Goal: Submit feedback/report problem: Provide input to the site owners about the experience or issues

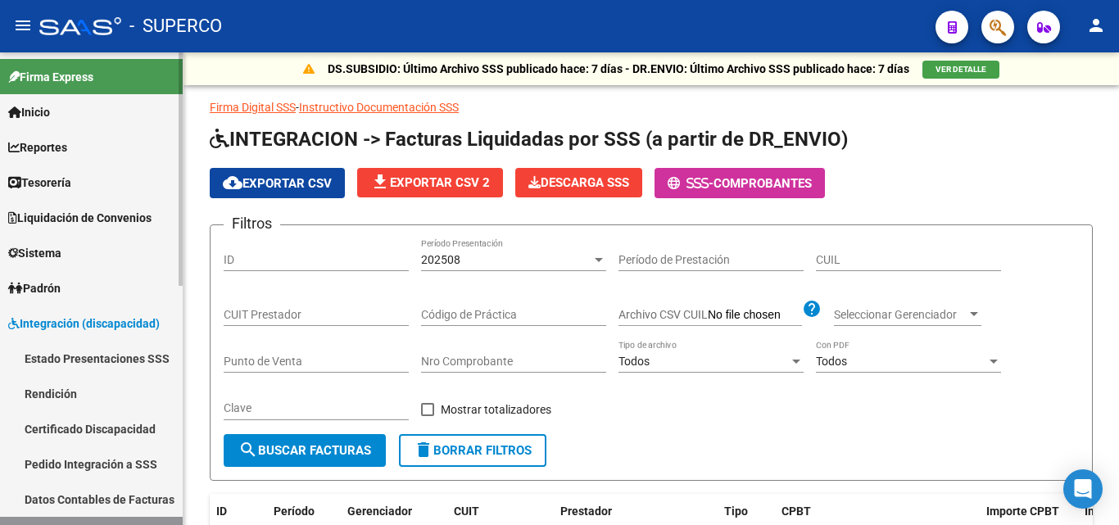
click at [180, 238] on div at bounding box center [181, 168] width 4 height 233
click at [70, 180] on span "Tesorería" at bounding box center [39, 183] width 63 height 18
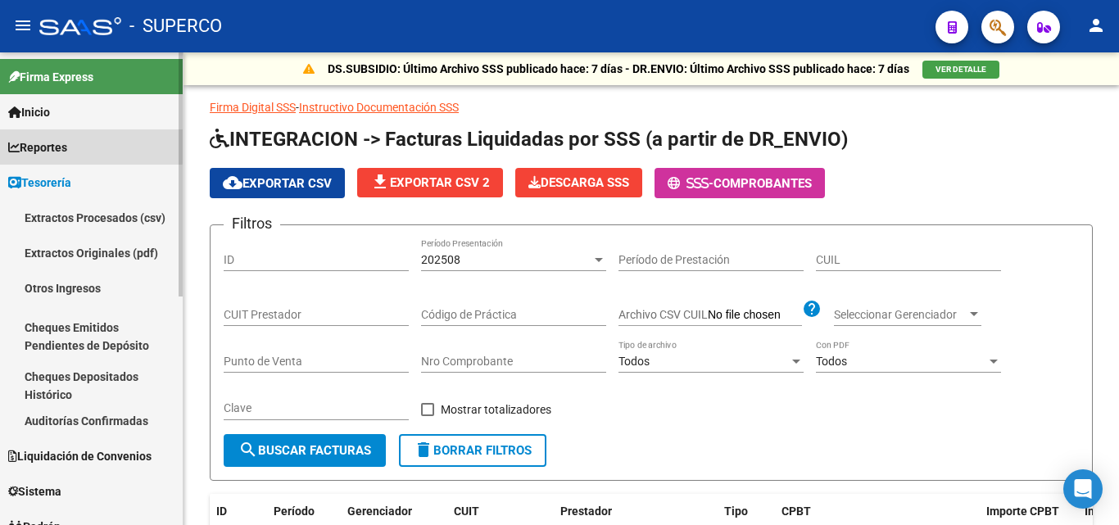
click at [55, 143] on span "Reportes" at bounding box center [37, 147] width 59 height 18
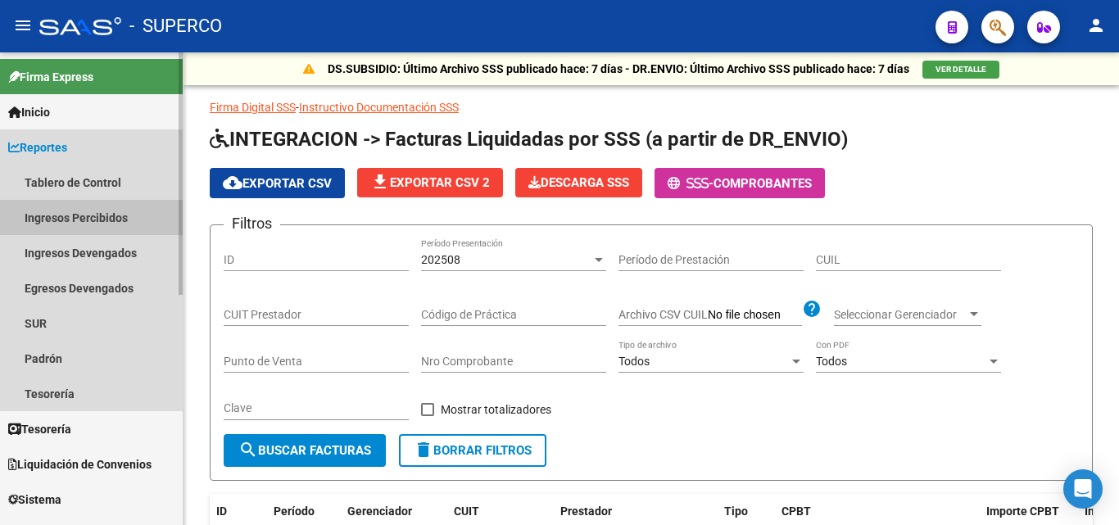
click at [97, 215] on link "Ingresos Percibidos" at bounding box center [91, 217] width 183 height 35
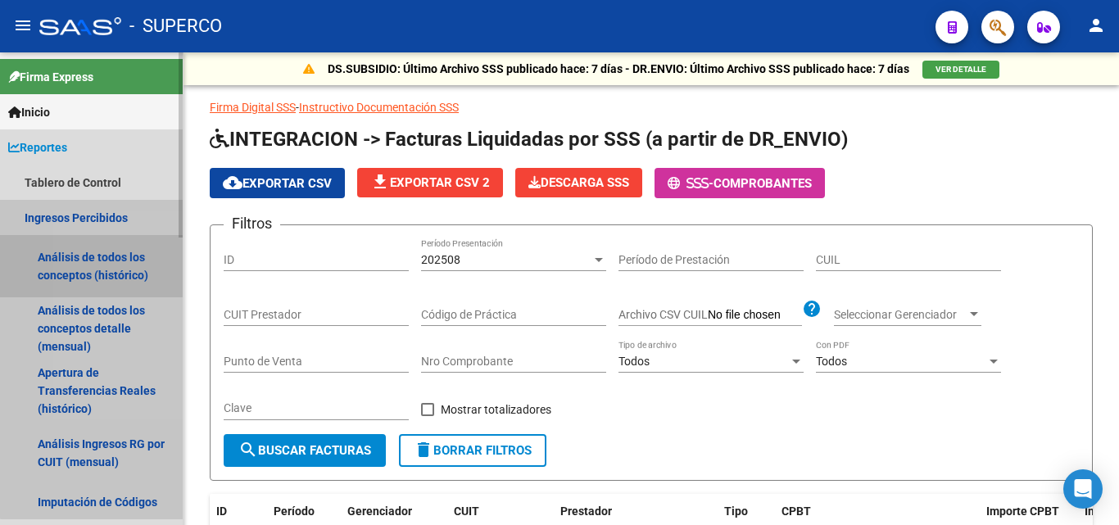
click at [116, 274] on link "Análisis de todos los conceptos (histórico)" at bounding box center [91, 266] width 183 height 62
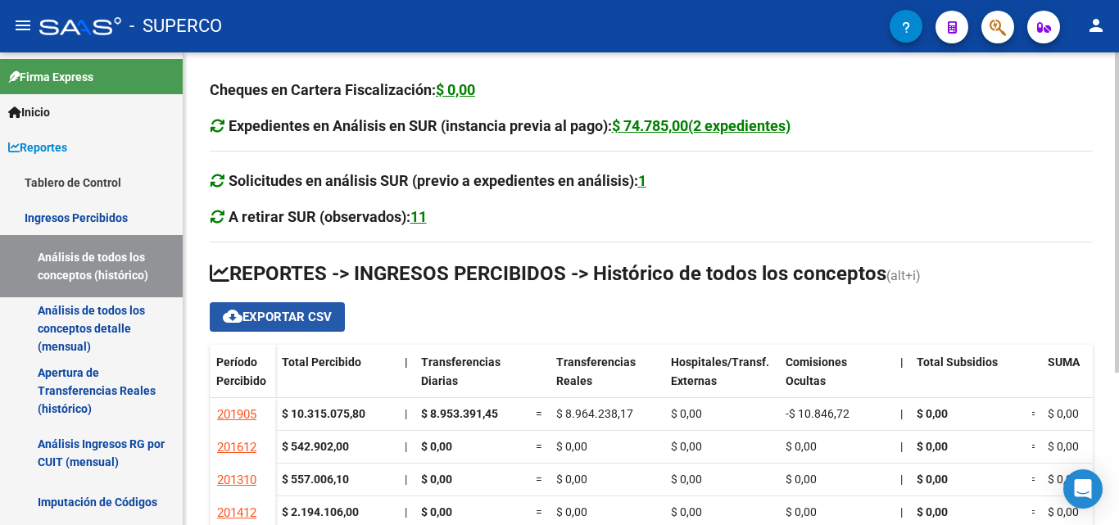
click at [254, 316] on span "cloud_download Exportar CSV" at bounding box center [277, 317] width 109 height 15
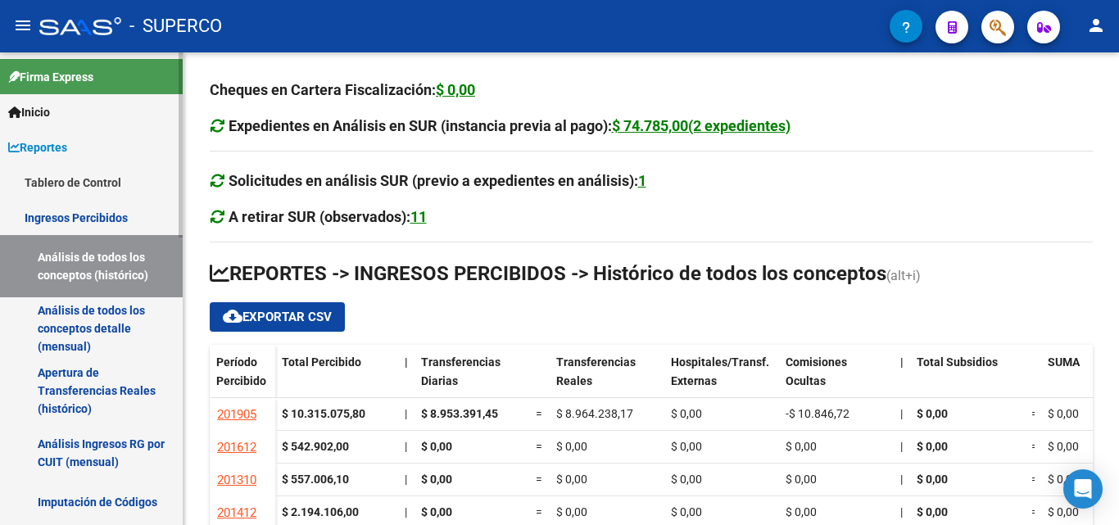
click at [116, 325] on link "Análisis de todos los conceptos detalle (mensual)" at bounding box center [91, 328] width 183 height 62
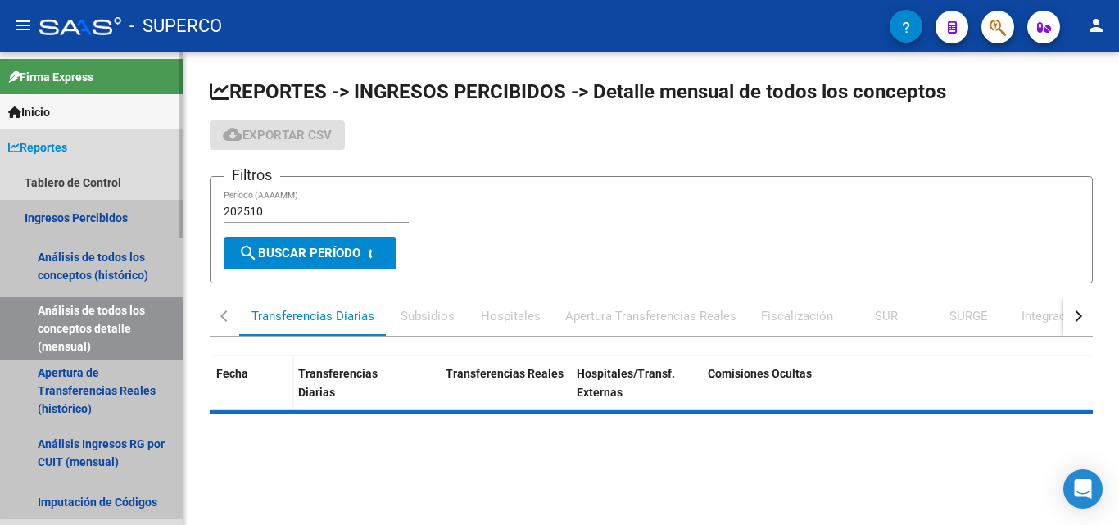
click at [116, 325] on link "Análisis de todos los conceptos detalle (mensual)" at bounding box center [91, 328] width 183 height 62
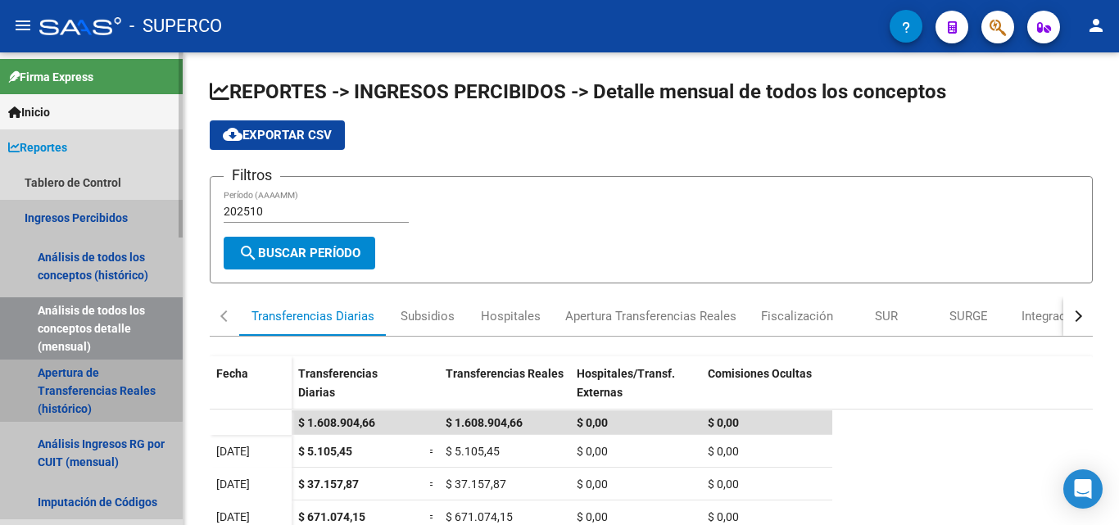
click at [88, 378] on link "Apertura de Transferencias Reales (histórico)" at bounding box center [91, 391] width 183 height 62
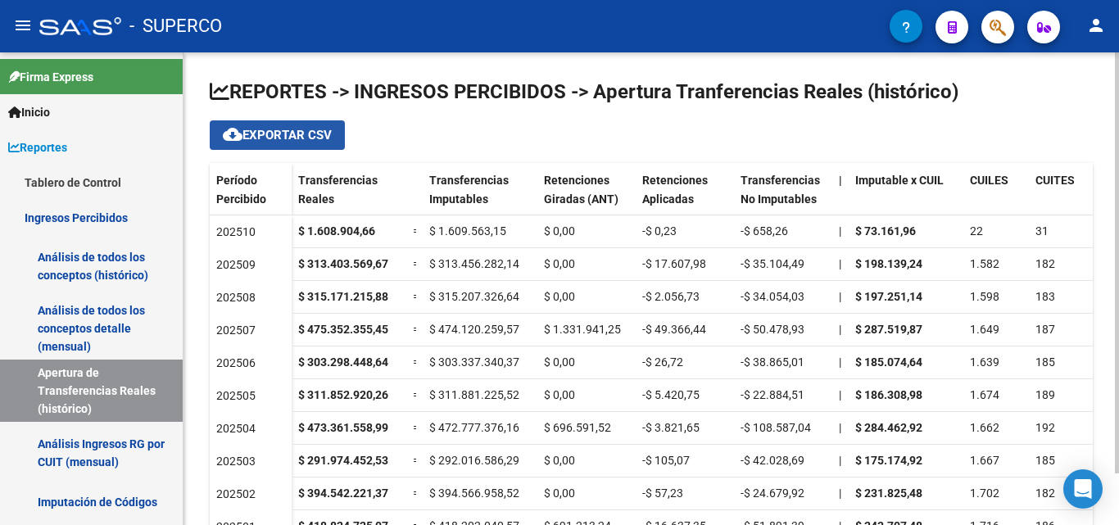
click at [274, 138] on span "cloud_download Exportar CSV" at bounding box center [277, 135] width 109 height 15
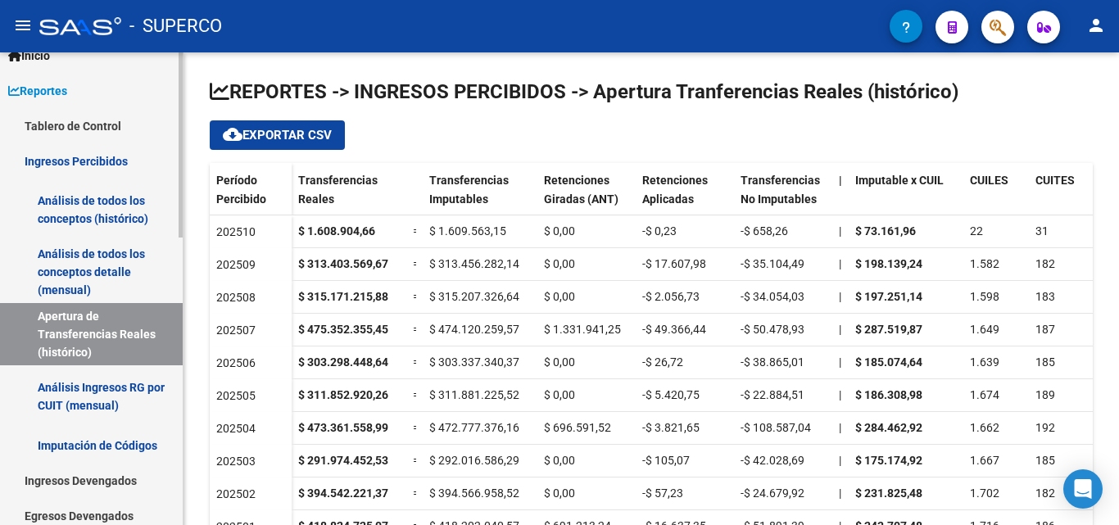
scroll to position [82, 0]
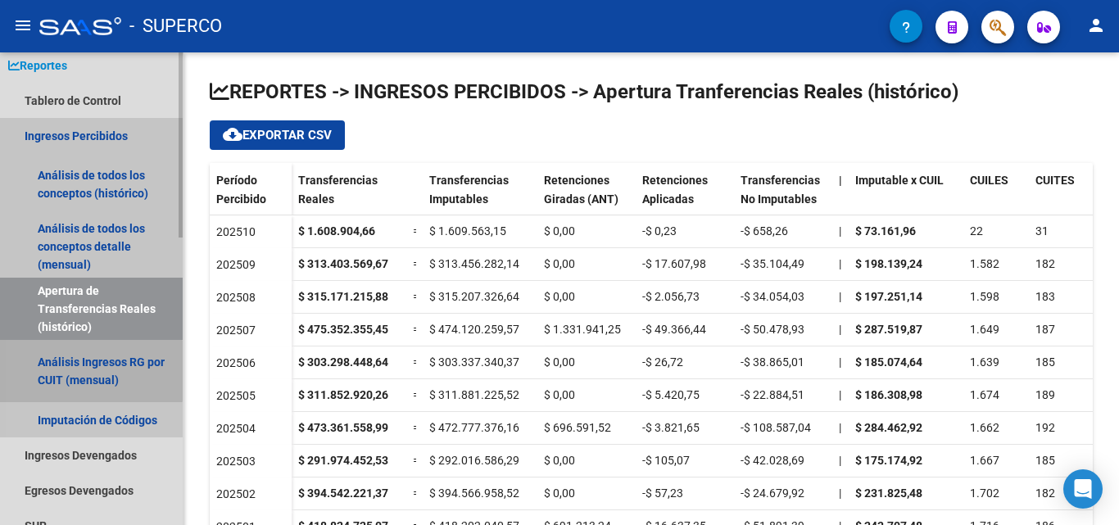
click at [73, 370] on link "Análisis Ingresos RG por CUIT (mensual)" at bounding box center [91, 371] width 183 height 62
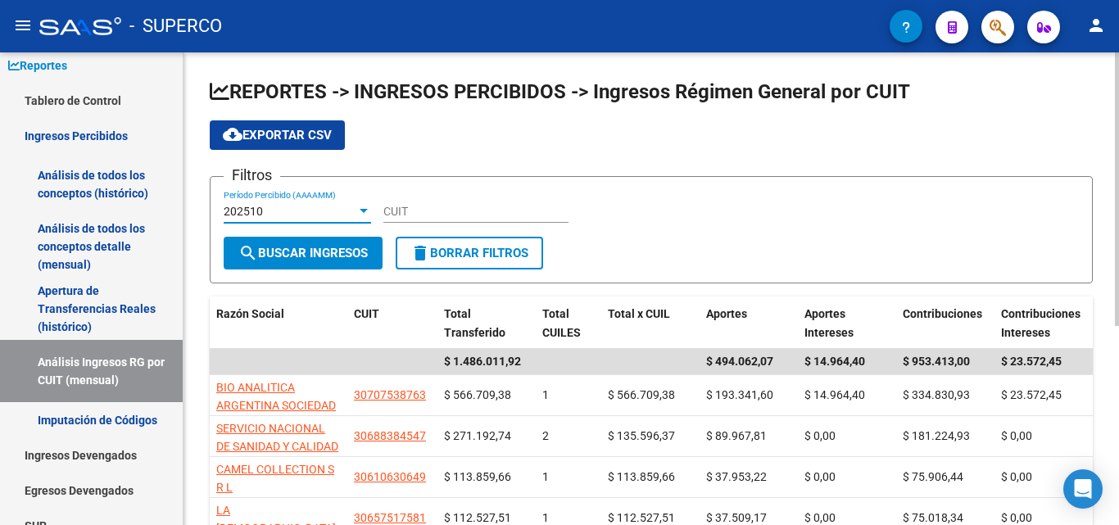
click at [264, 206] on div "202510" at bounding box center [290, 212] width 133 height 14
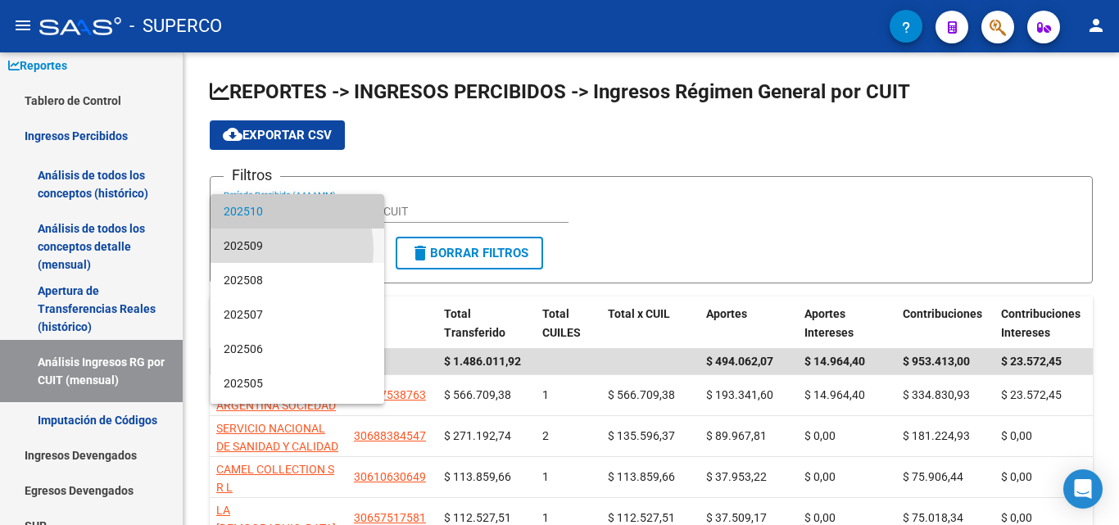
click at [265, 249] on span "202509" at bounding box center [297, 246] width 147 height 34
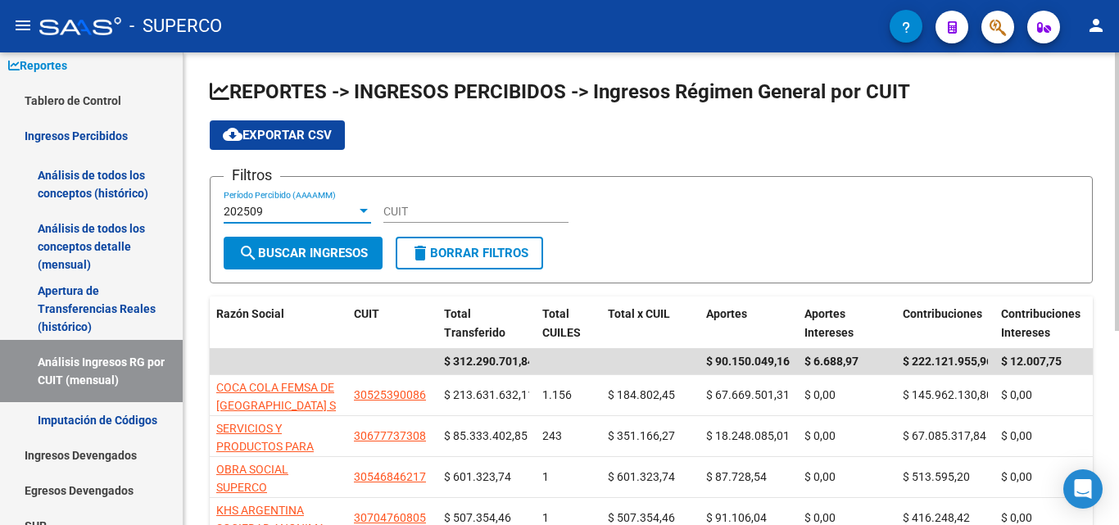
click at [279, 256] on span "search Buscar Ingresos" at bounding box center [302, 253] width 129 height 15
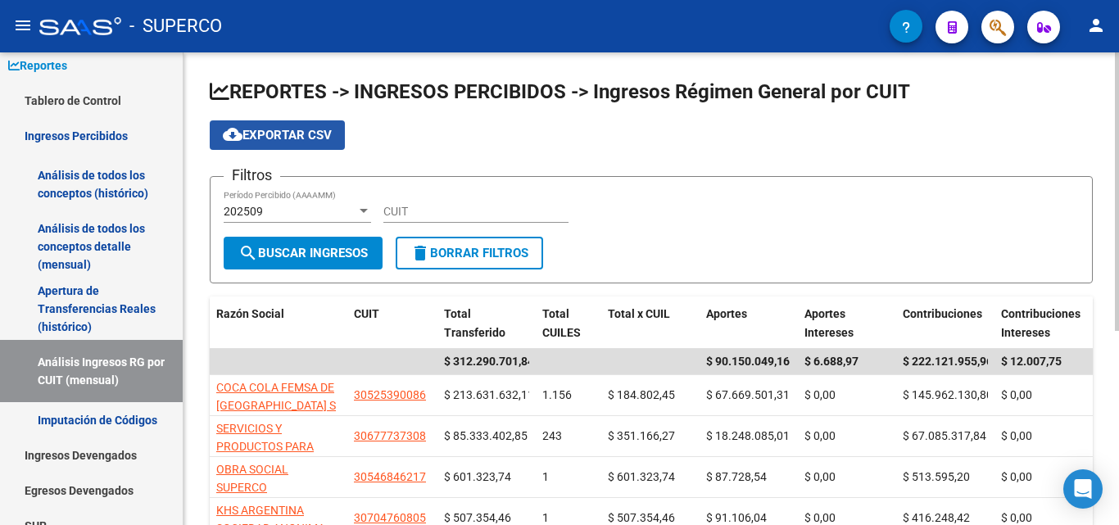
click at [295, 137] on span "cloud_download Exportar CSV" at bounding box center [277, 135] width 109 height 15
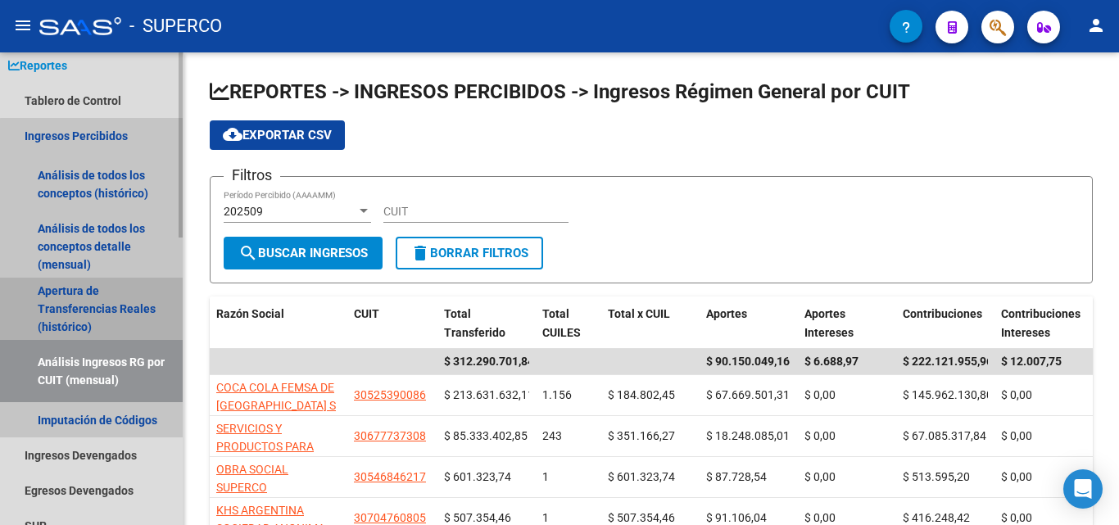
click at [102, 306] on link "Apertura de Transferencias Reales (histórico)" at bounding box center [91, 309] width 183 height 62
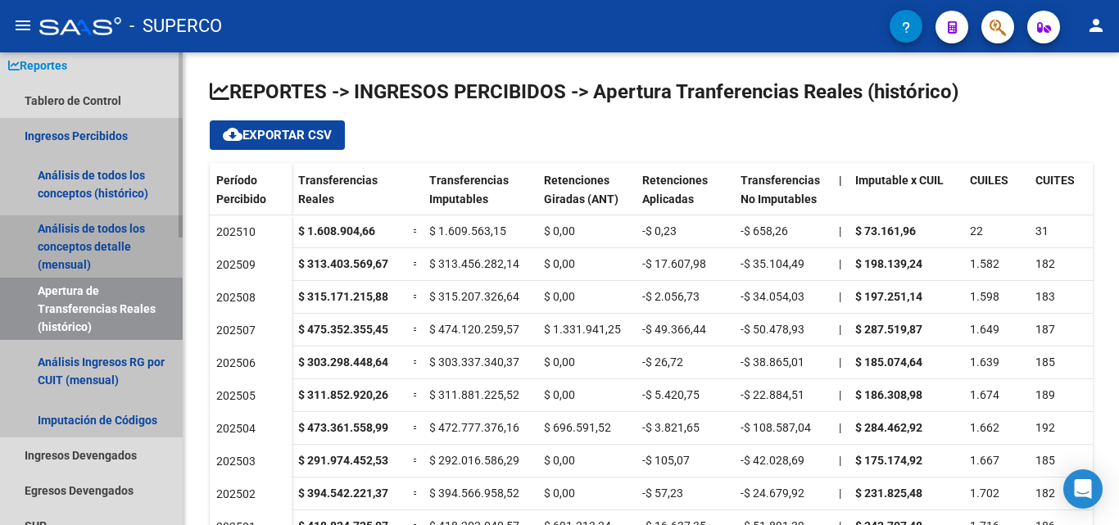
click at [92, 242] on link "Análisis de todos los conceptos detalle (mensual)" at bounding box center [91, 246] width 183 height 62
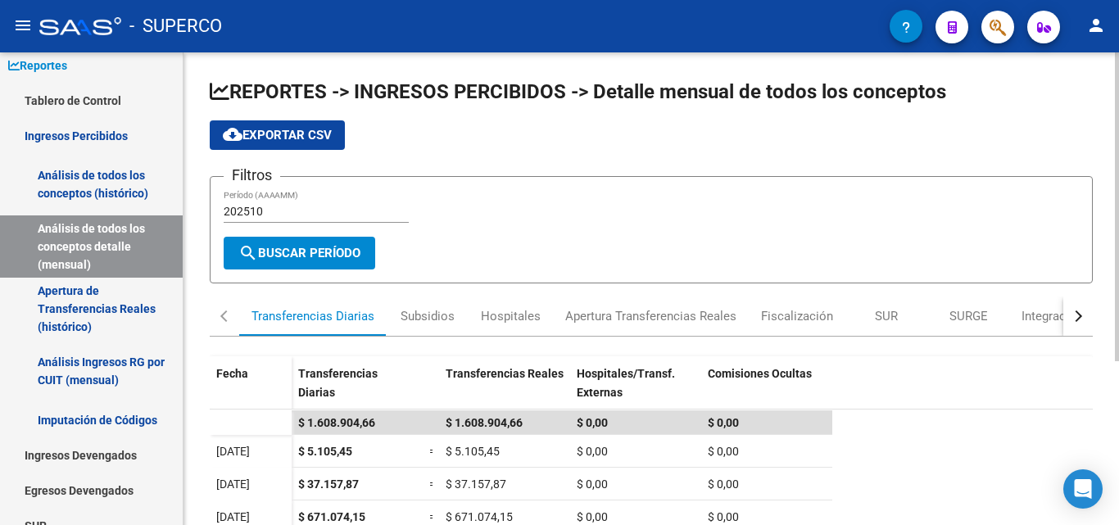
click at [277, 213] on input "202510" at bounding box center [316, 212] width 185 height 14
drag, startPoint x: 277, startPoint y: 213, endPoint x: 251, endPoint y: 208, distance: 26.7
click at [251, 208] on input "202510" at bounding box center [316, 212] width 185 height 14
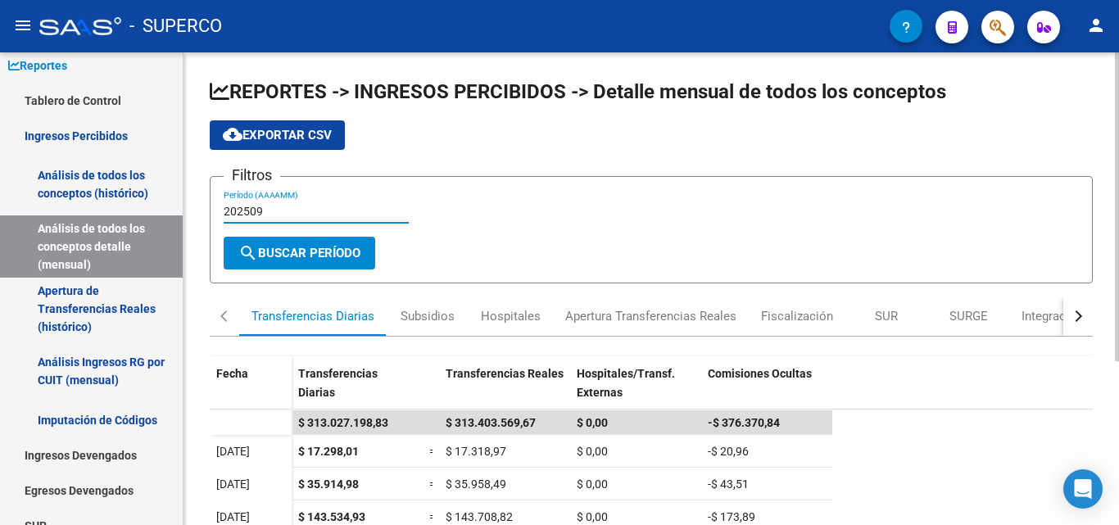
type input "202509"
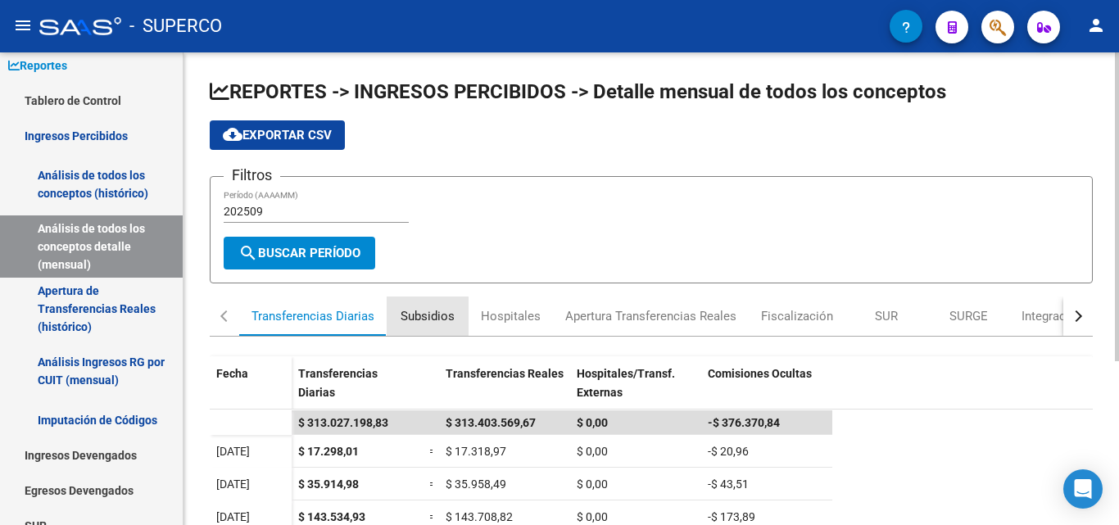
click at [434, 314] on div "Subsidios" at bounding box center [428, 316] width 54 height 18
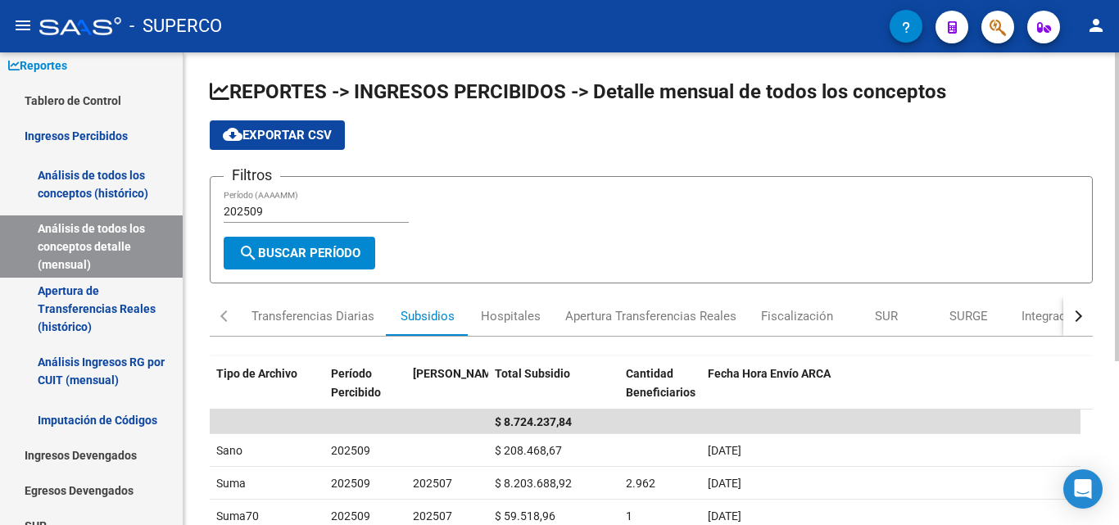
scroll to position [82, 0]
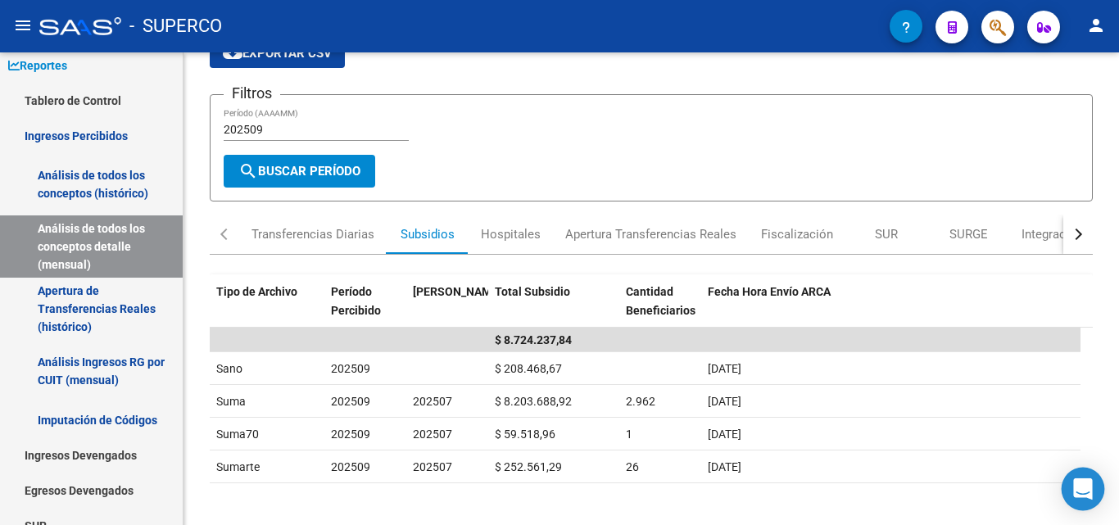
click at [1081, 483] on icon "Open Intercom Messenger" at bounding box center [1082, 488] width 19 height 21
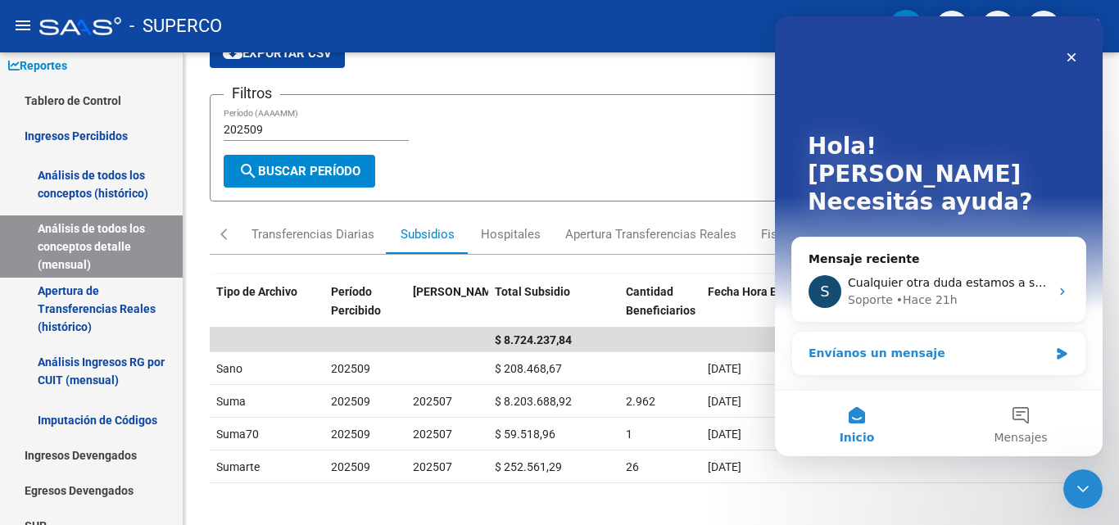
scroll to position [0, 0]
click at [859, 335] on div "Envíanos un mensaje" at bounding box center [938, 353] width 293 height 43
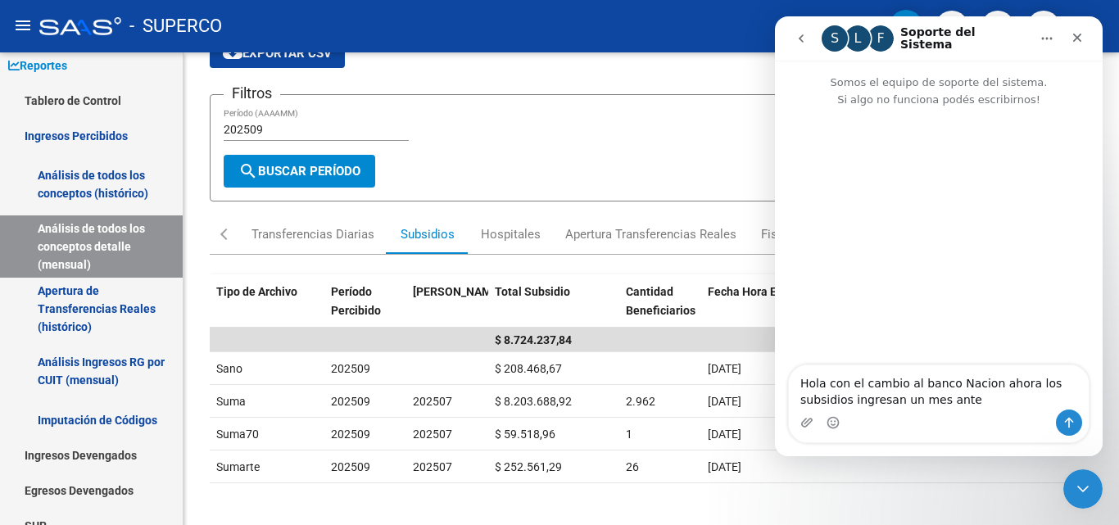
type textarea "Hola con el cambio al banco Nacion ahora los subsidios ingresan un mes antes"
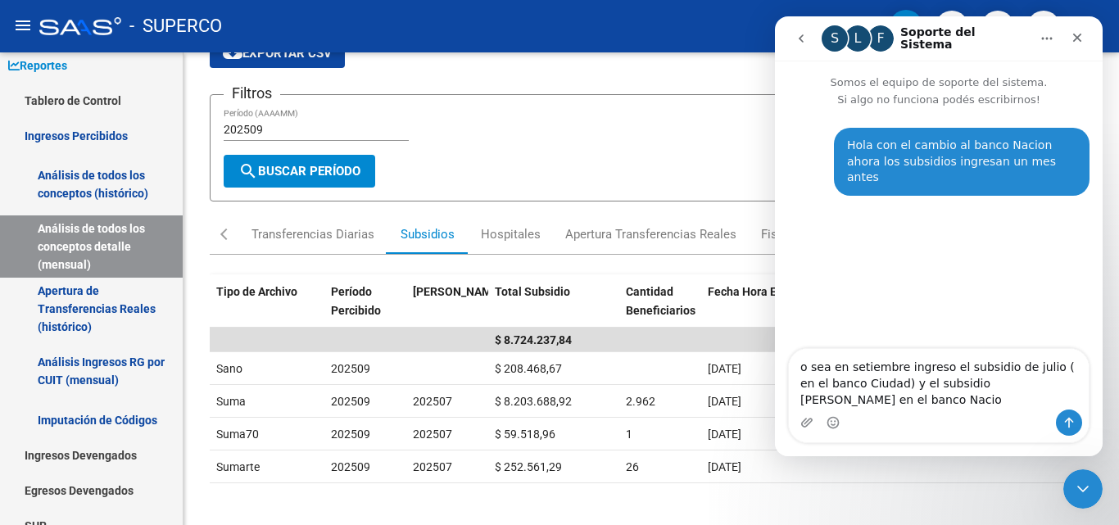
type textarea "o sea en setiembre ingreso el subsidio de julio ( en el banco Ciudad) y el subs…"
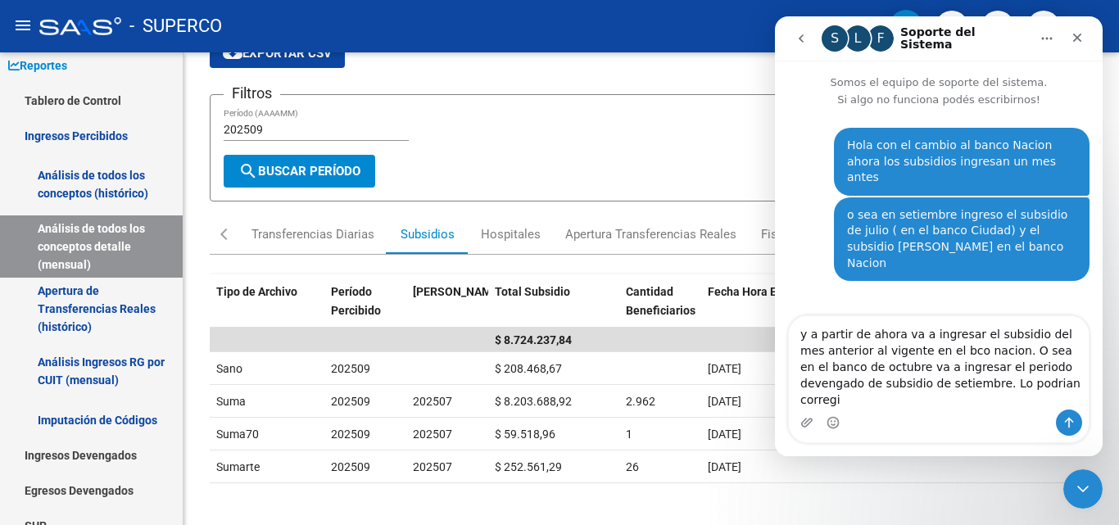
type textarea "y a partir de ahora va a ingresar el subsidio del mes anterior al vigente en el…"
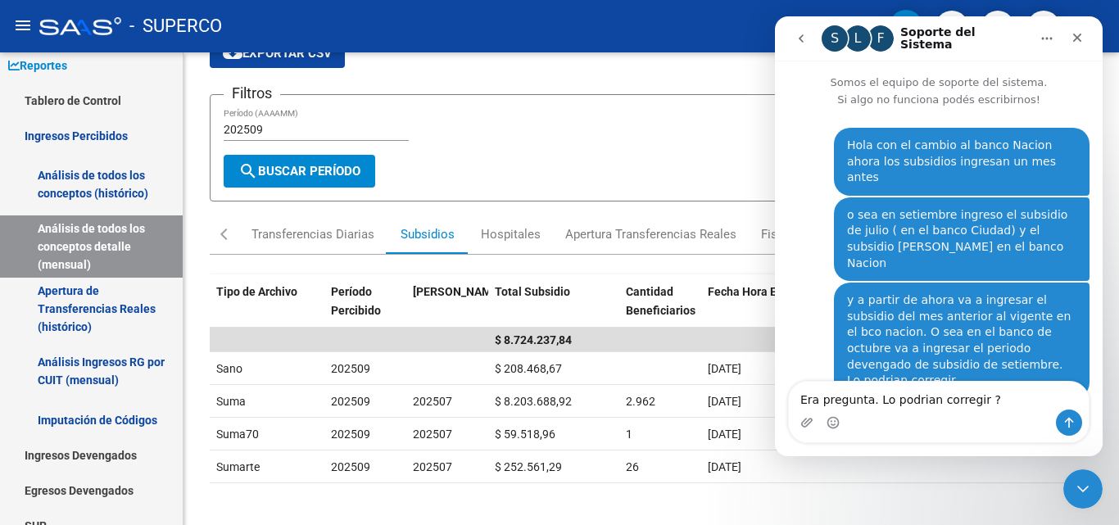
type textarea "Era pregunta. Lo podrian corregir ??"
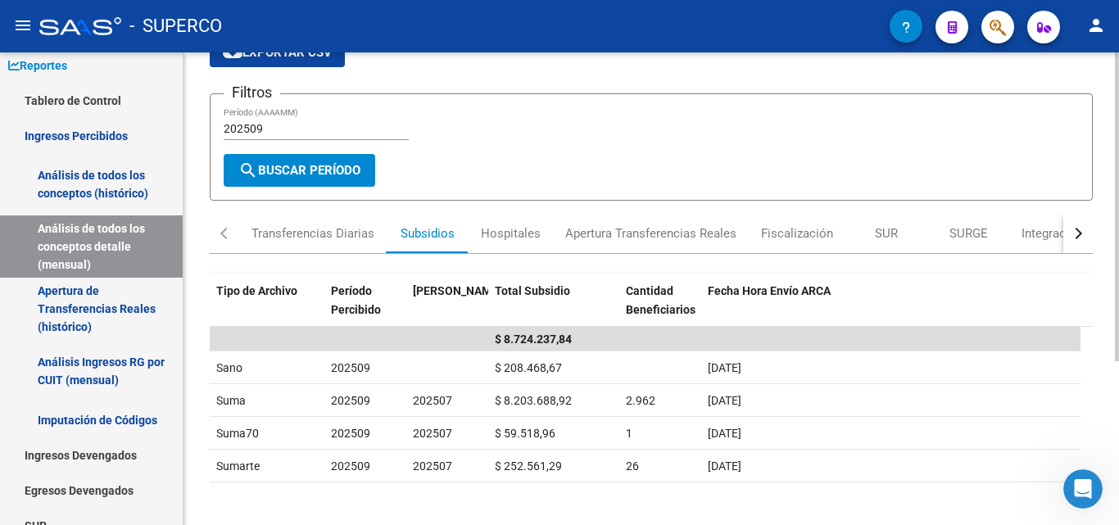
scroll to position [82, 0]
drag, startPoint x: 264, startPoint y: 129, endPoint x: 251, endPoint y: 129, distance: 13.1
click at [251, 129] on input "202509" at bounding box center [316, 130] width 185 height 14
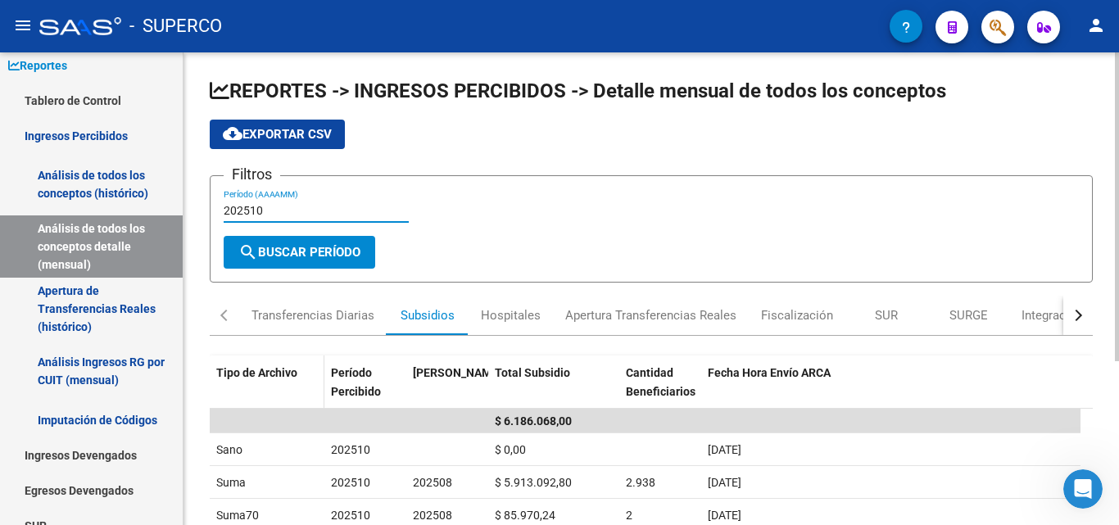
scroll to position [0, 0]
type input "202510"
click at [283, 138] on span "cloud_download Exportar CSV" at bounding box center [277, 135] width 109 height 15
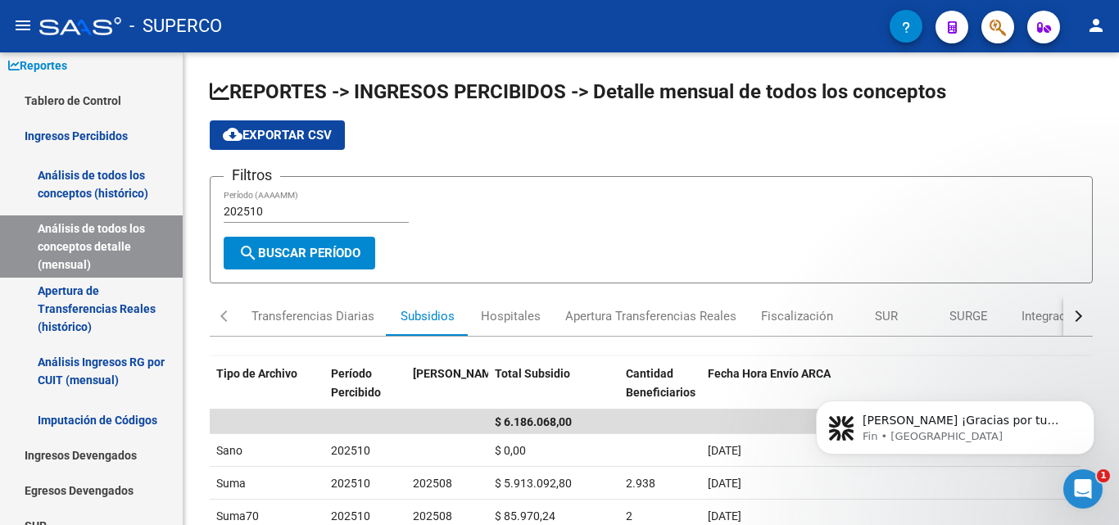
scroll to position [121, 0]
click at [1090, 489] on div "Abrir Intercom Messenger" at bounding box center [1080, 487] width 54 height 54
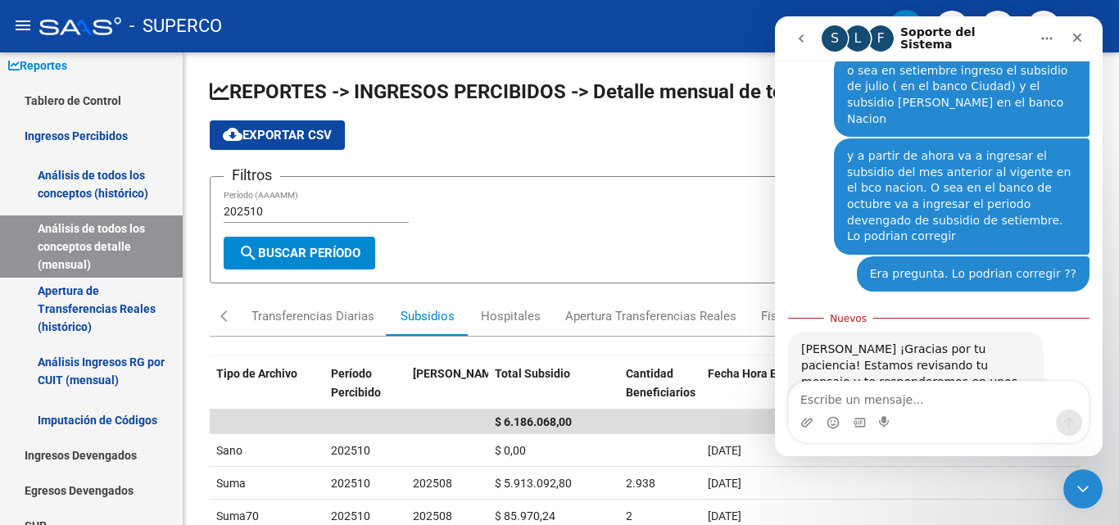
scroll to position [148, 0]
